Goal: Book appointment/travel/reservation

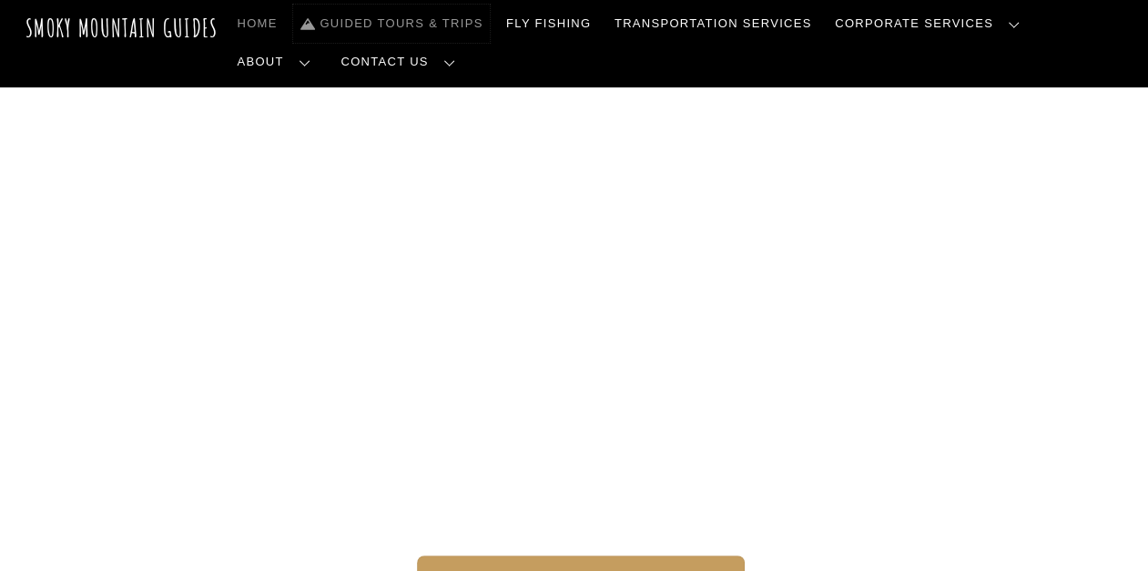
click at [415, 16] on link "Guided Tours & Trips" at bounding box center [391, 24] width 197 height 38
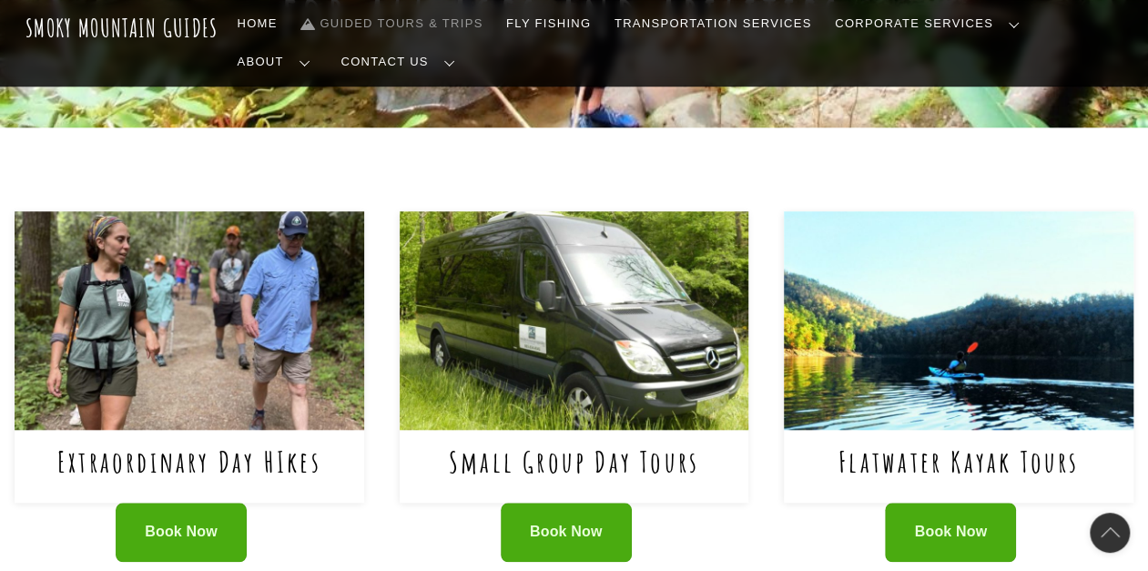
scroll to position [668, 0]
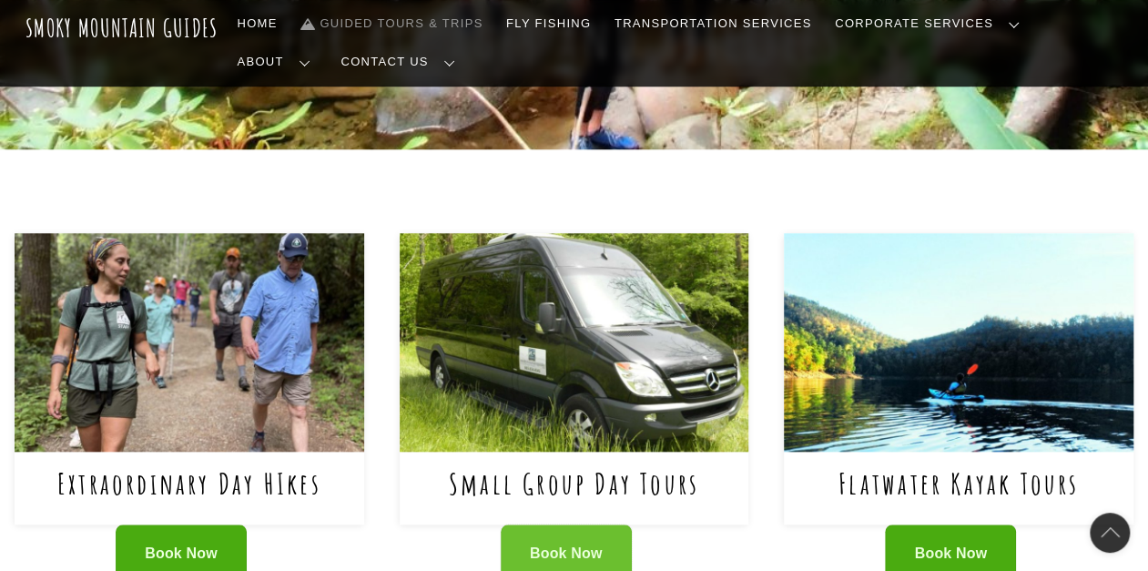
click at [562, 544] on span "Book Now" at bounding box center [566, 553] width 73 height 19
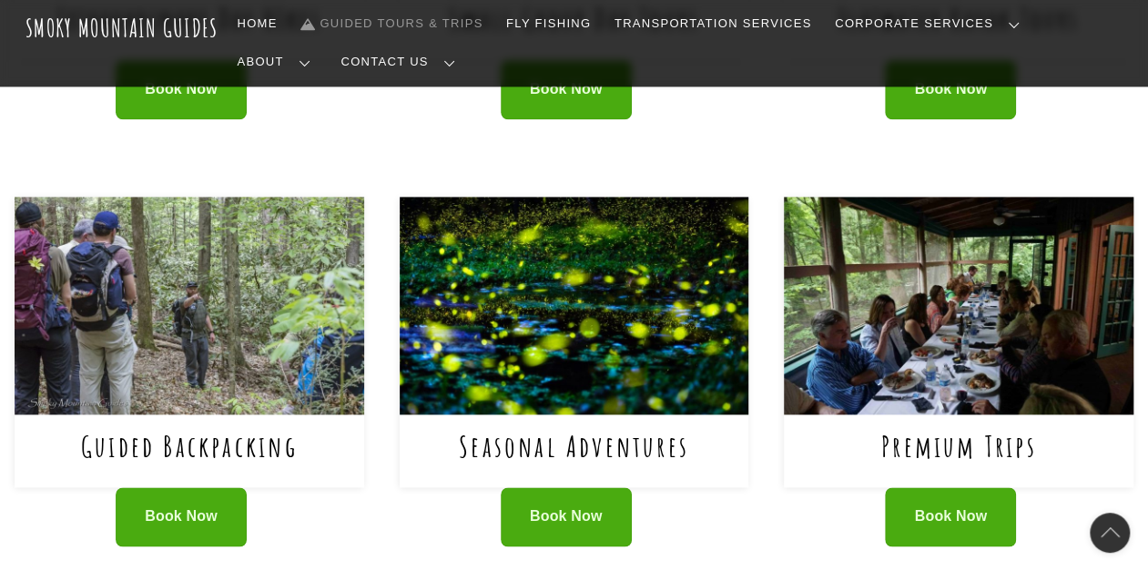
scroll to position [1143, 0]
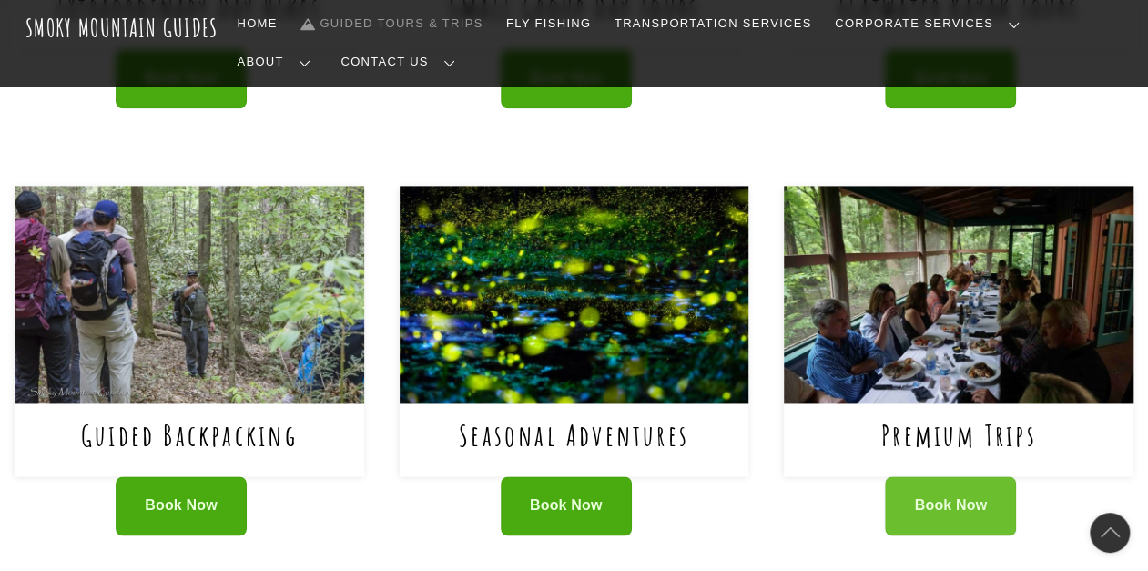
click at [926, 496] on span "Book Now" at bounding box center [951, 505] width 73 height 19
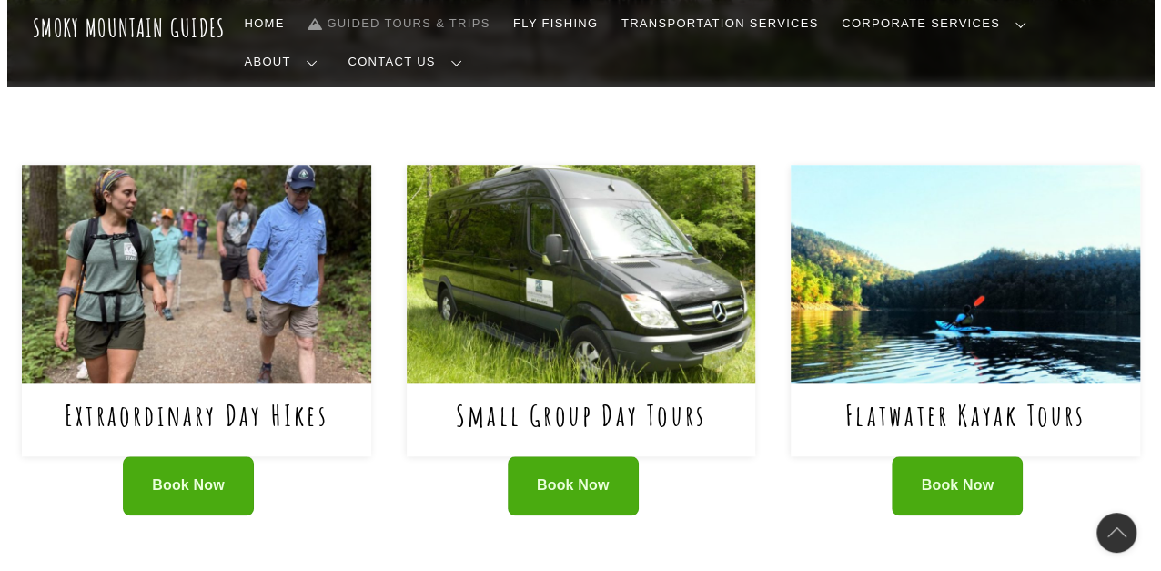
scroll to position [734, 0]
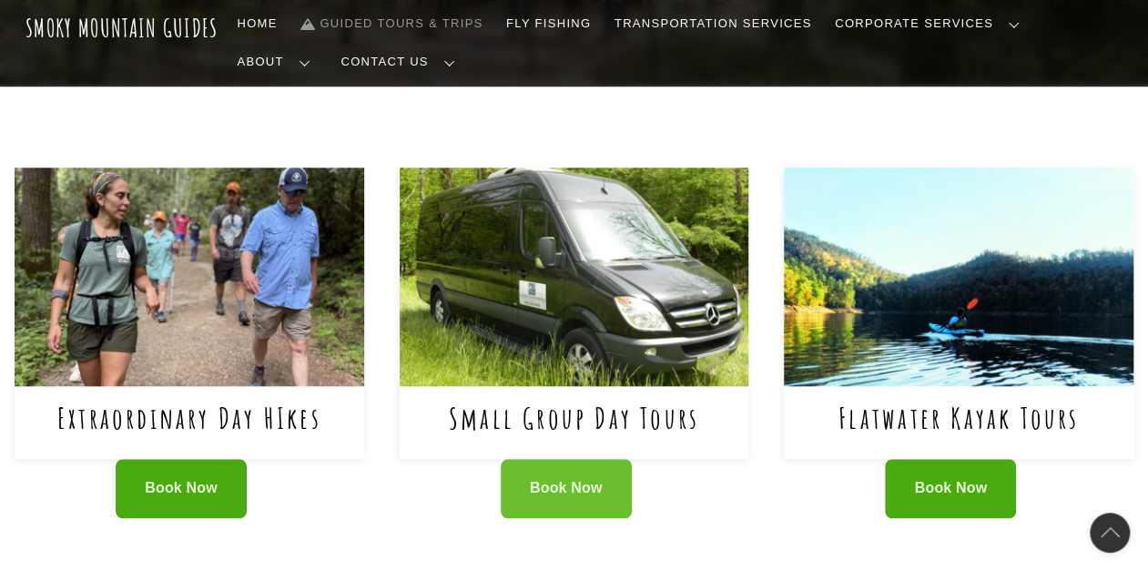
click at [544, 479] on span "Book Now" at bounding box center [566, 488] width 73 height 19
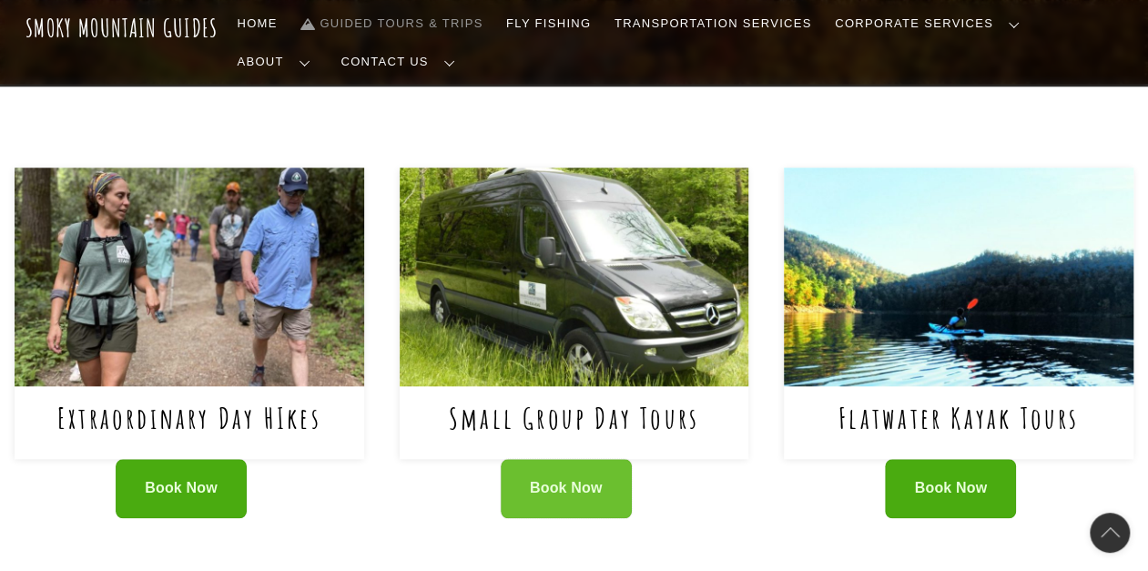
click at [558, 479] on span "Book Now" at bounding box center [566, 488] width 73 height 19
